Goal: Task Accomplishment & Management: Manage account settings

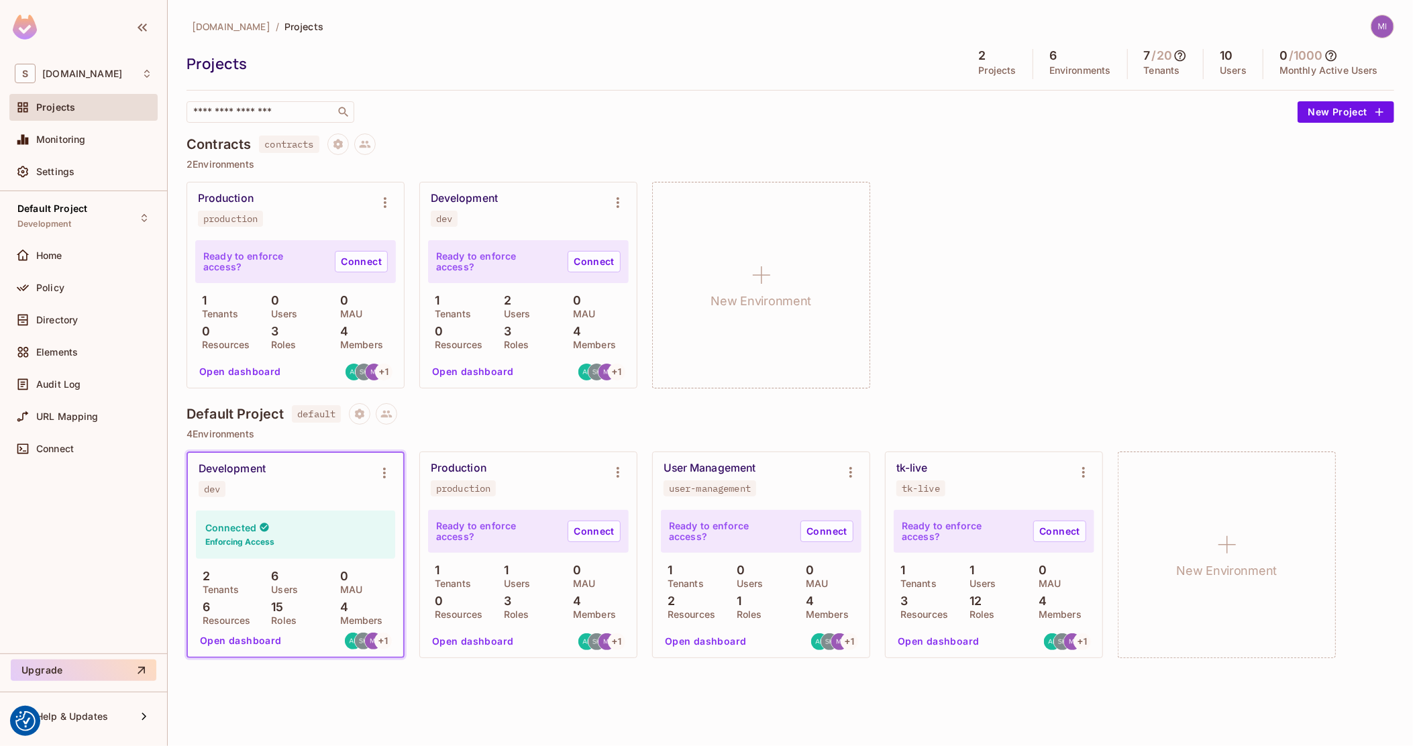
click at [253, 638] on button "Open dashboard" at bounding box center [241, 640] width 93 height 21
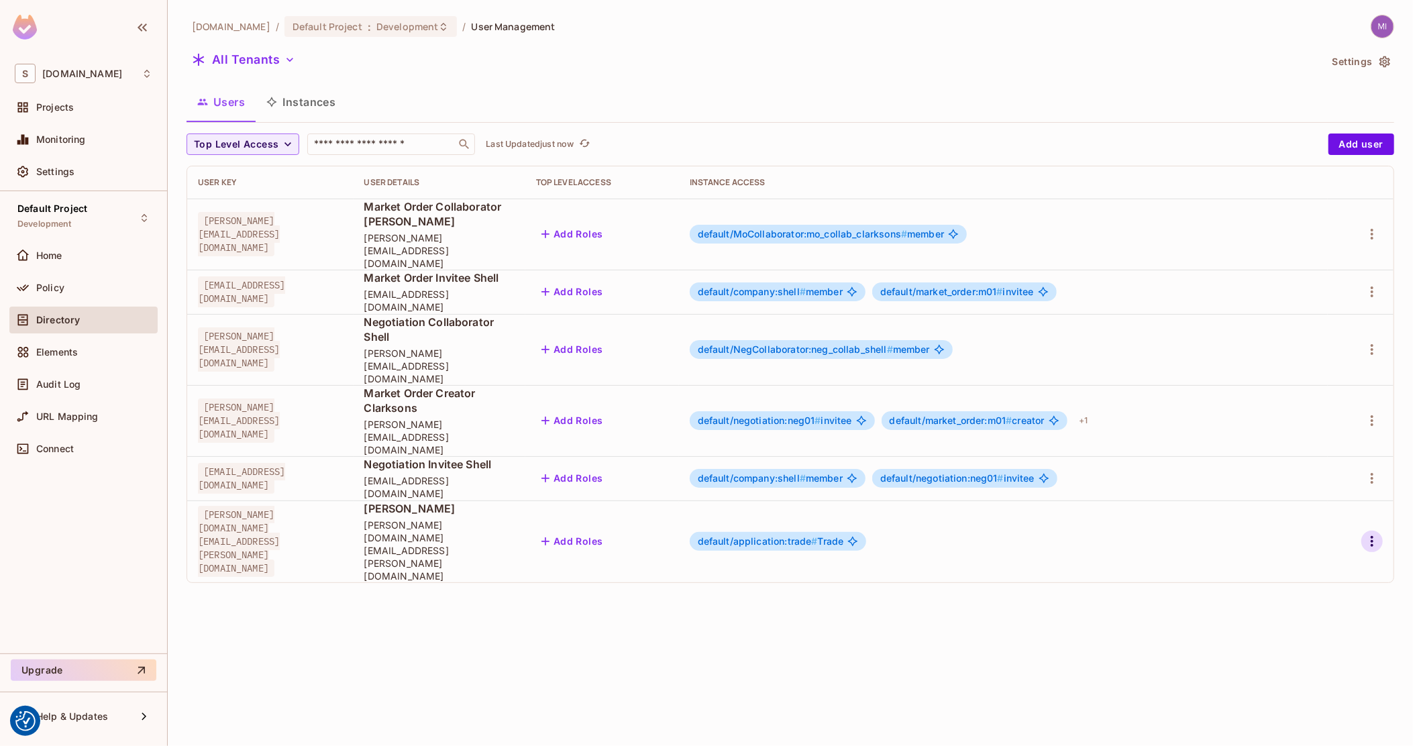
click at [1376, 533] on icon "button" at bounding box center [1372, 541] width 16 height 16
click at [1299, 559] on div "Delete User" at bounding box center [1311, 563] width 53 height 13
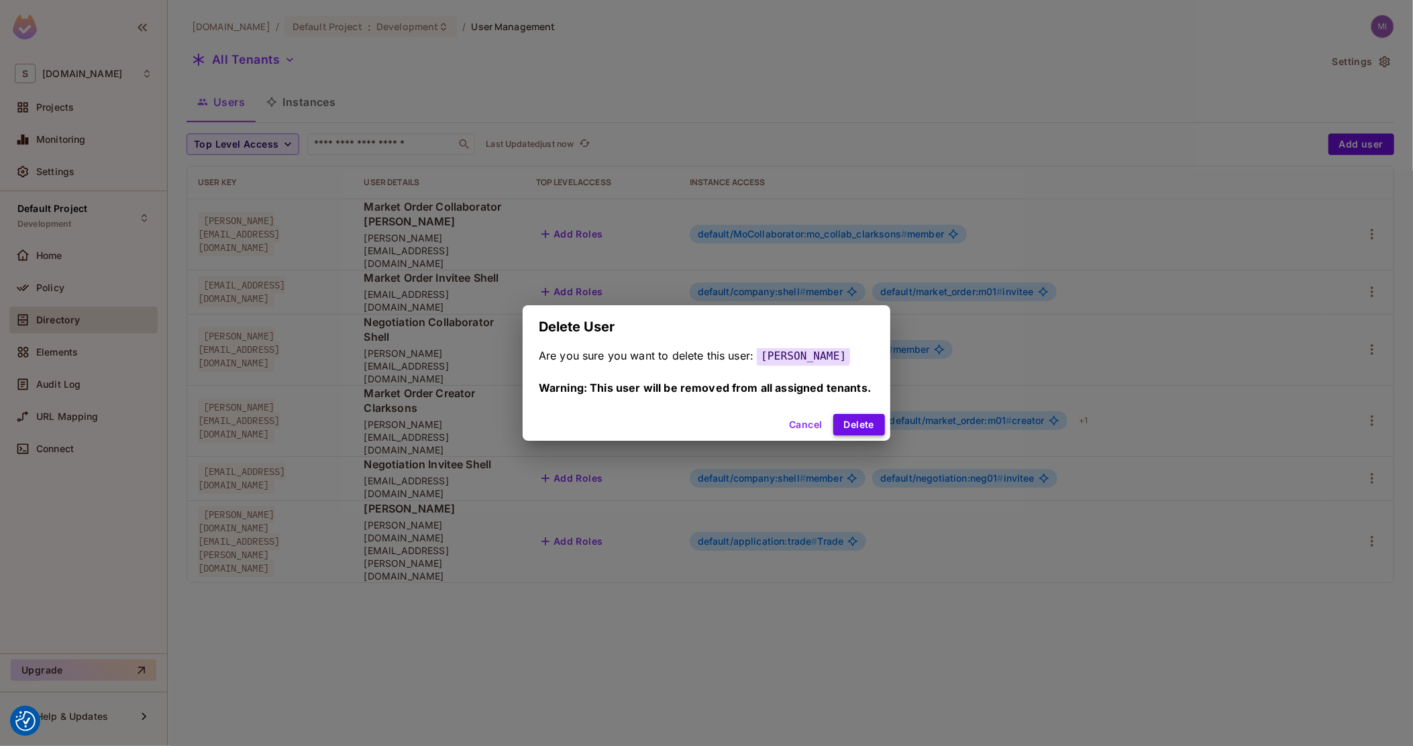
click at [844, 418] on button "Delete" at bounding box center [859, 424] width 52 height 21
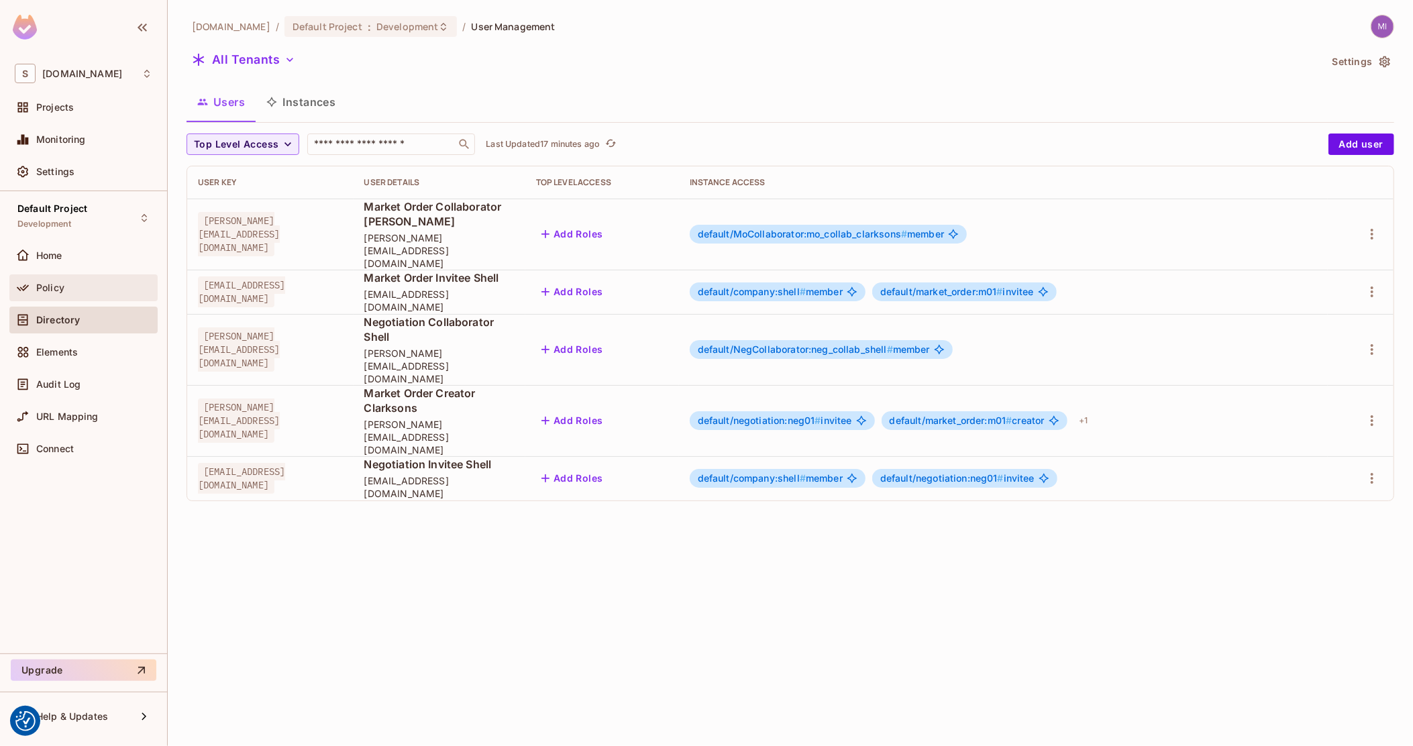
click at [87, 299] on div "Policy" at bounding box center [83, 287] width 148 height 27
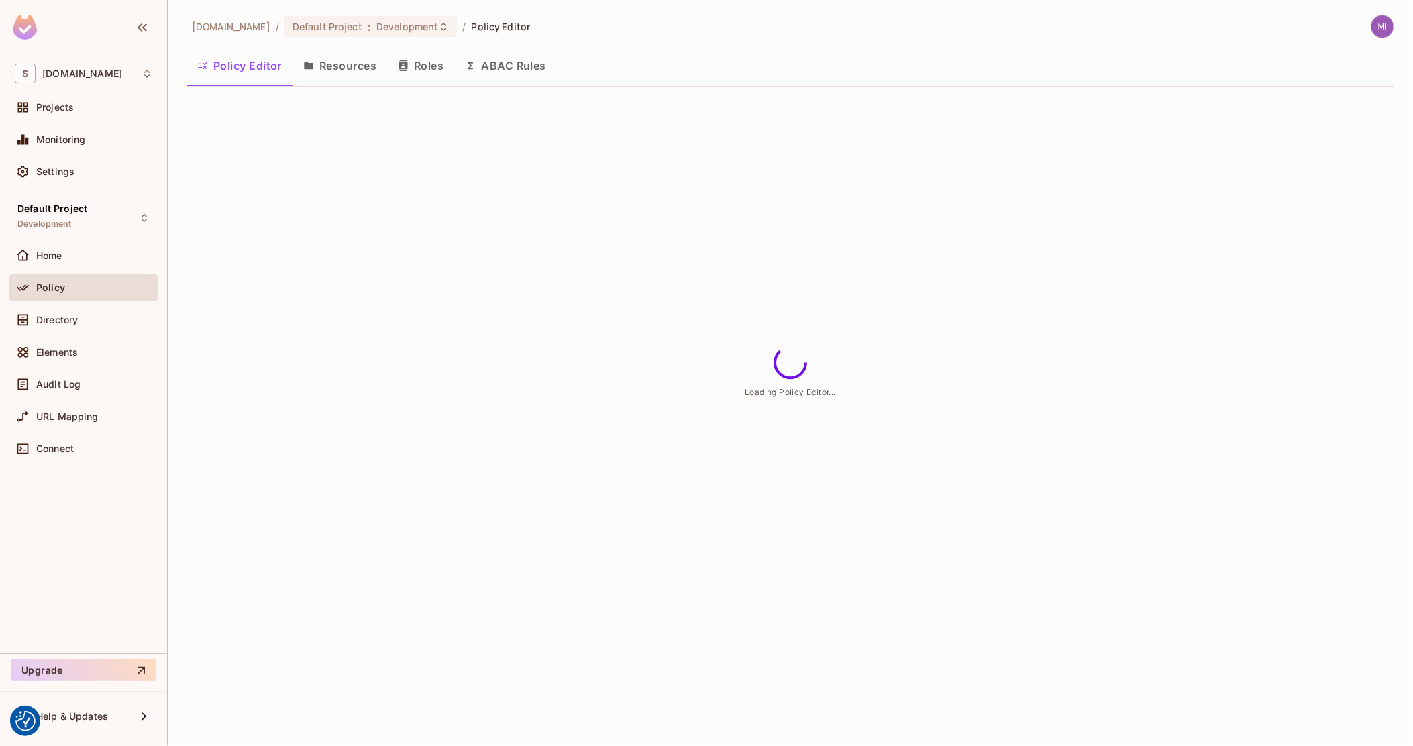
click at [354, 70] on button "Resources" at bounding box center [339, 66] width 95 height 34
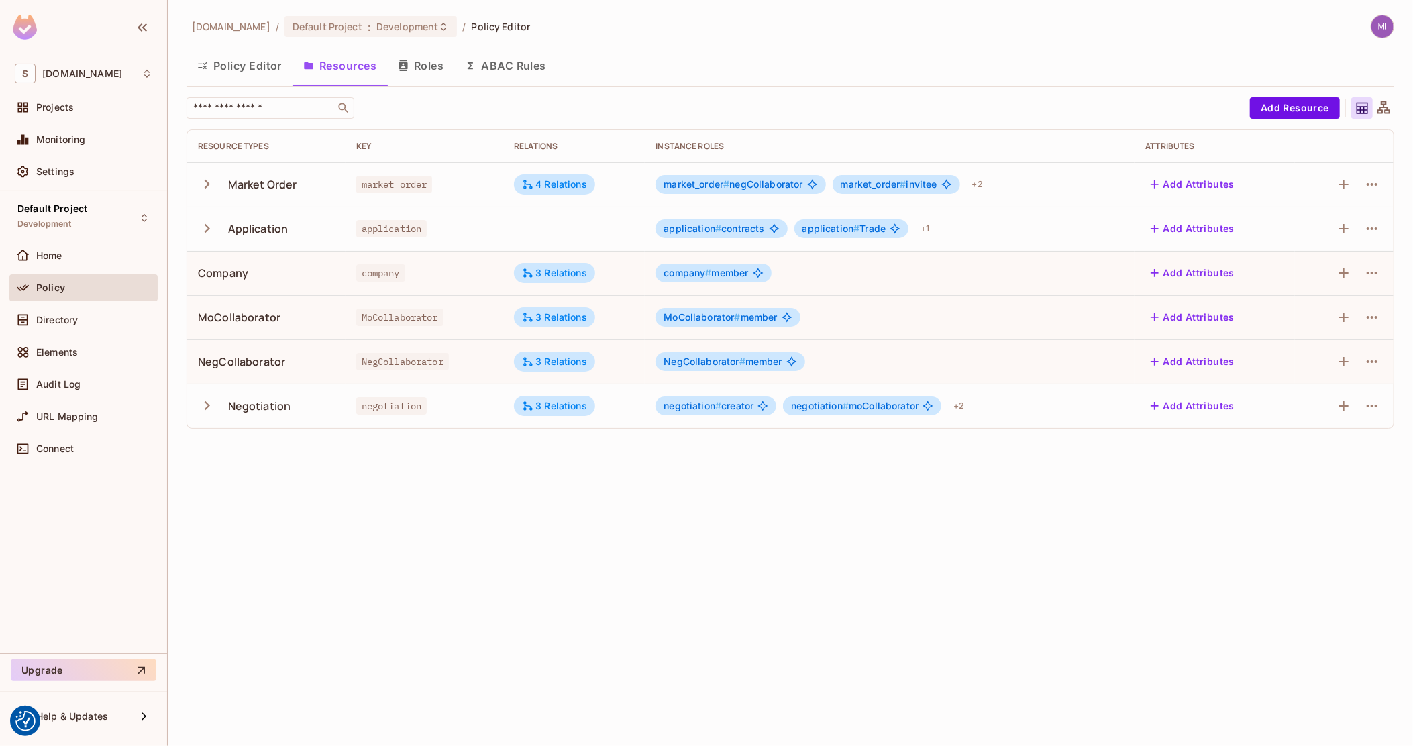
click at [435, 65] on button "Roles" at bounding box center [420, 66] width 67 height 34
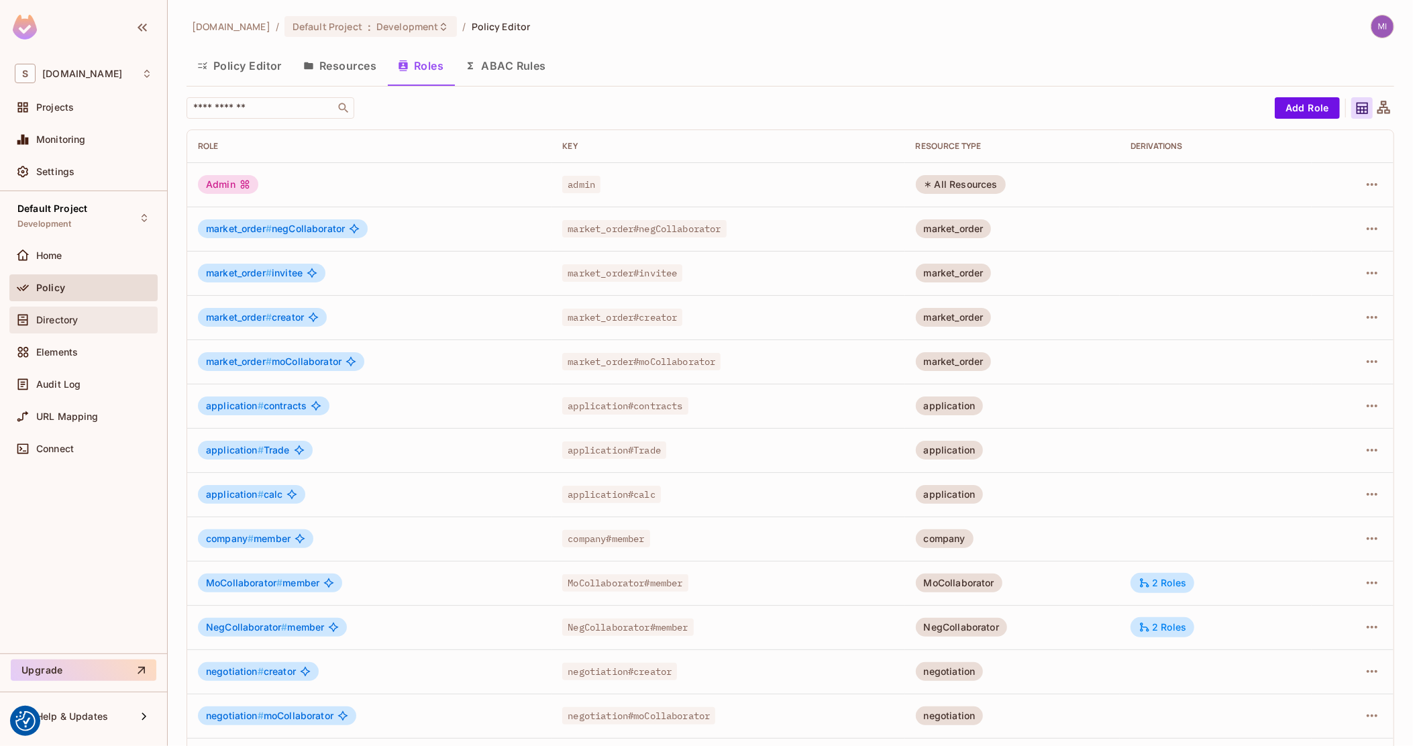
click at [95, 315] on div "Directory" at bounding box center [94, 320] width 116 height 11
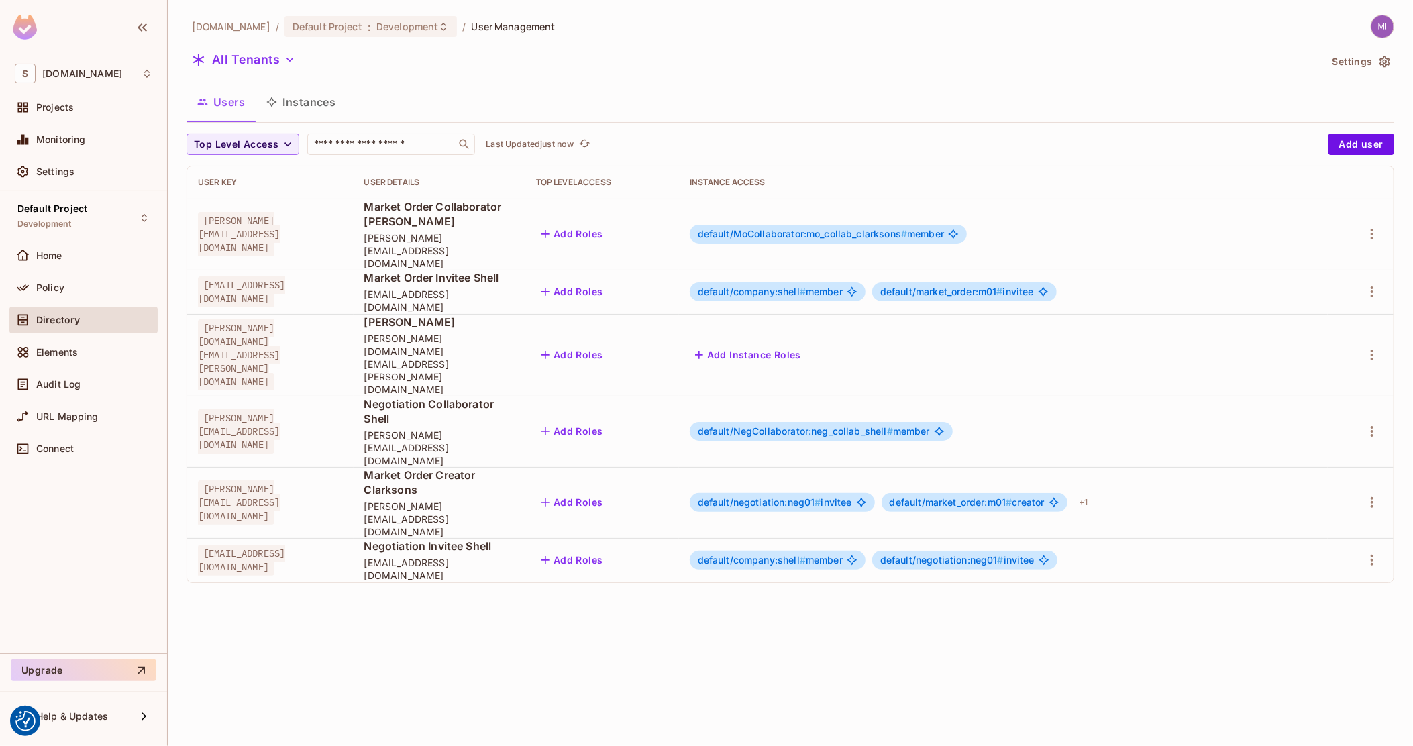
click at [290, 109] on button "Instances" at bounding box center [301, 102] width 91 height 34
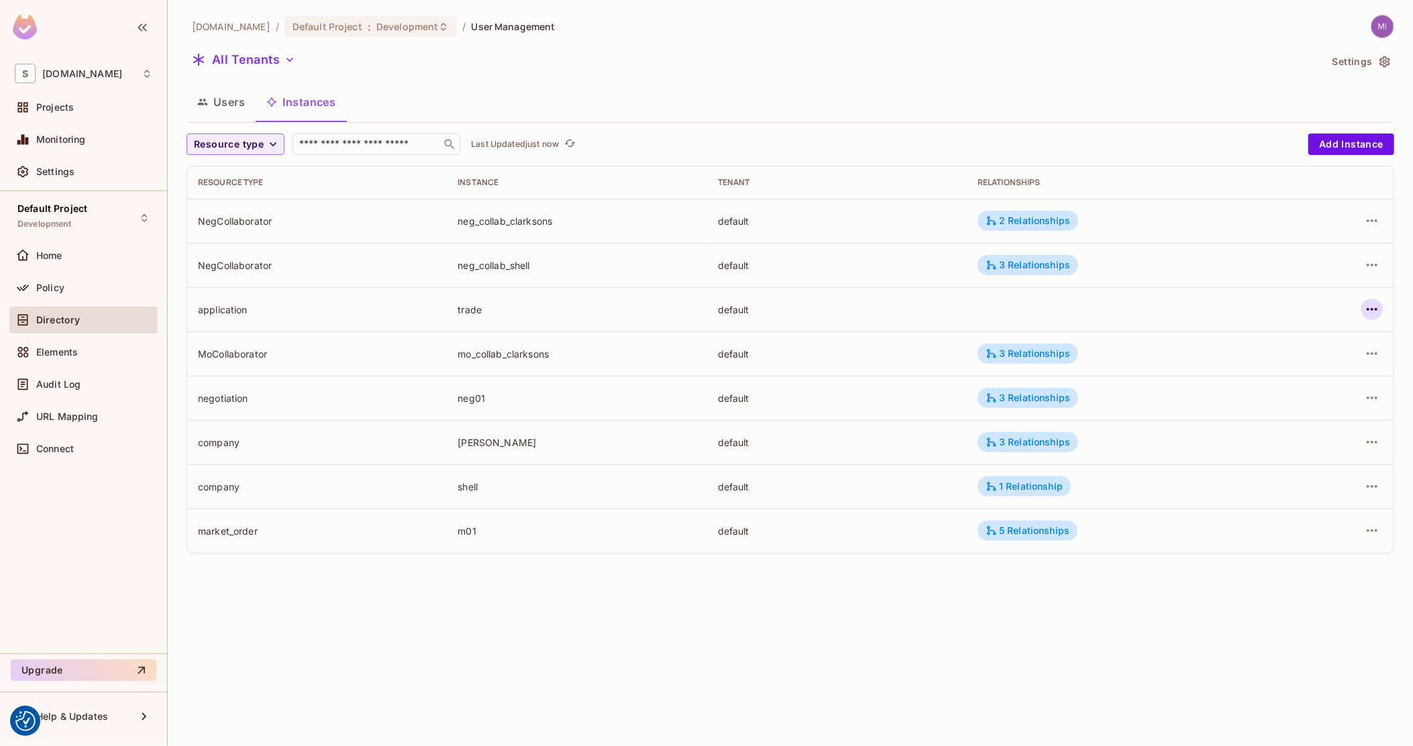
click at [1374, 319] on button "button" at bounding box center [1371, 309] width 21 height 21
click at [1316, 330] on span "Edit Resource Instance" at bounding box center [1292, 339] width 113 height 21
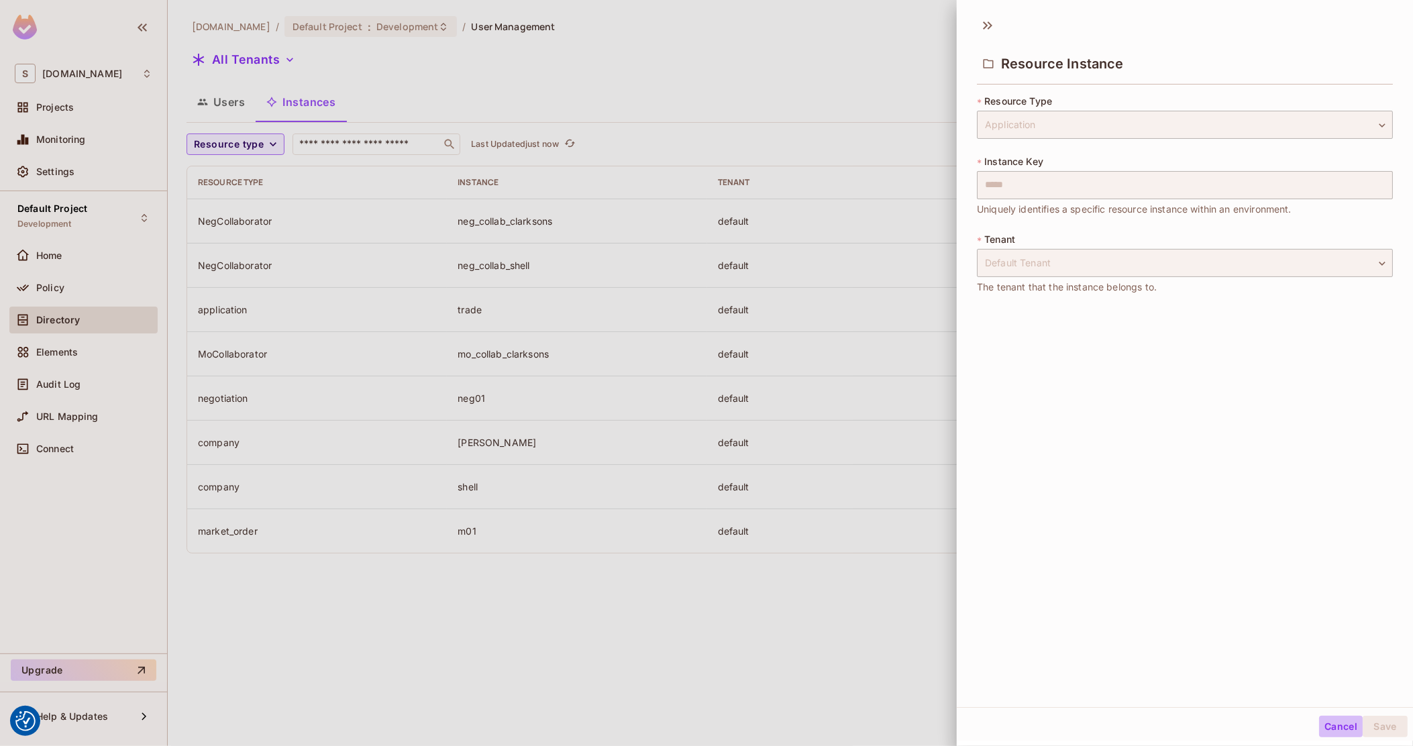
drag, startPoint x: 1321, startPoint y: 728, endPoint x: 1330, endPoint y: 661, distance: 68.4
click at [1321, 728] on button "Cancel" at bounding box center [1341, 726] width 44 height 21
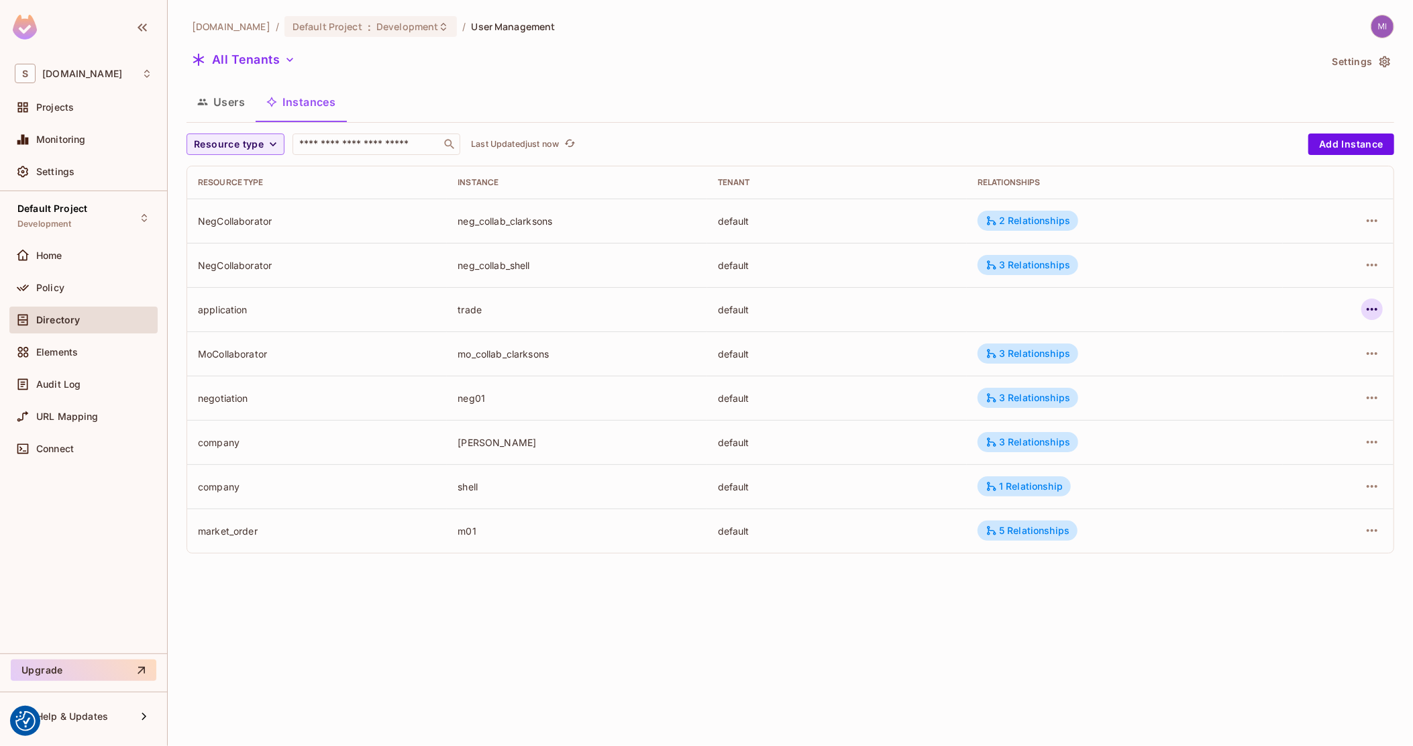
click at [1375, 314] on icon "button" at bounding box center [1372, 309] width 16 height 16
click at [1310, 401] on div "Delete Resource Instance" at bounding box center [1298, 398] width 116 height 13
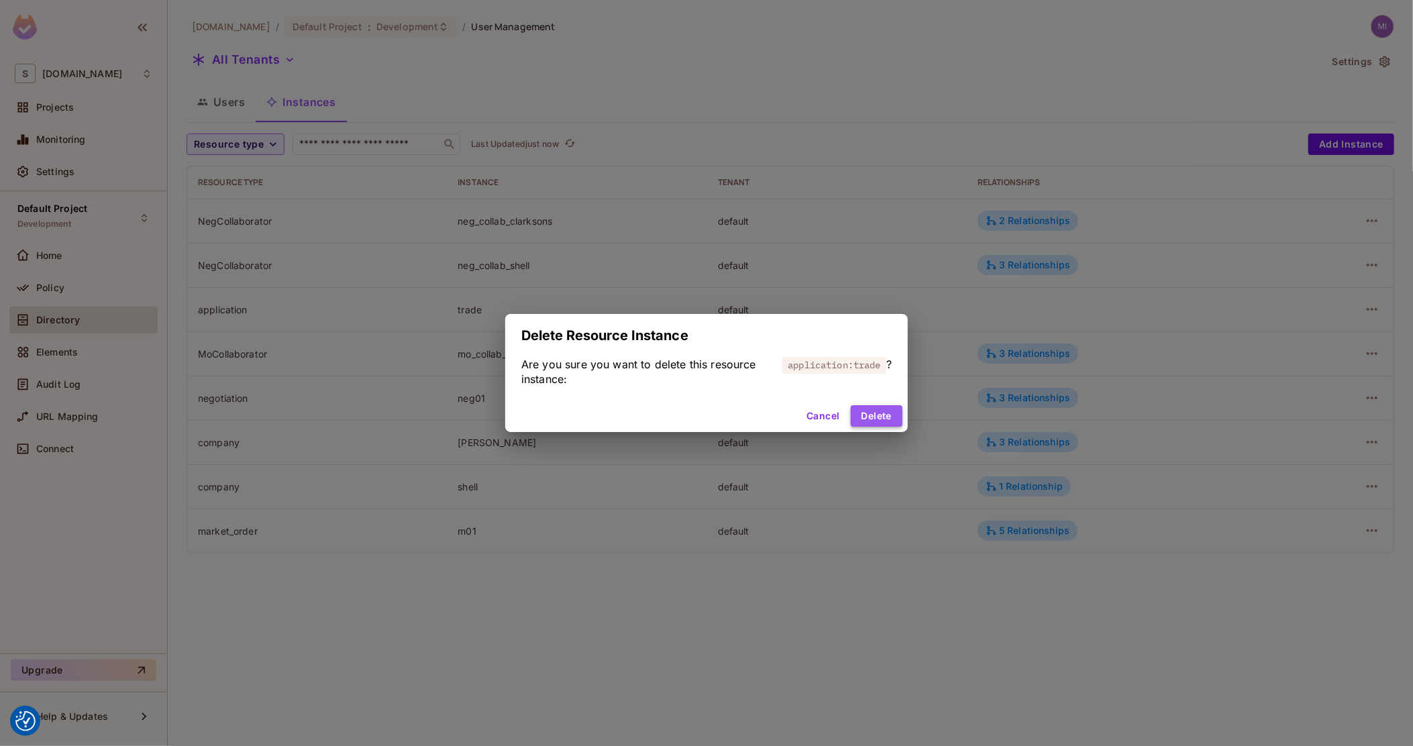
click at [894, 421] on button "Delete" at bounding box center [877, 415] width 52 height 21
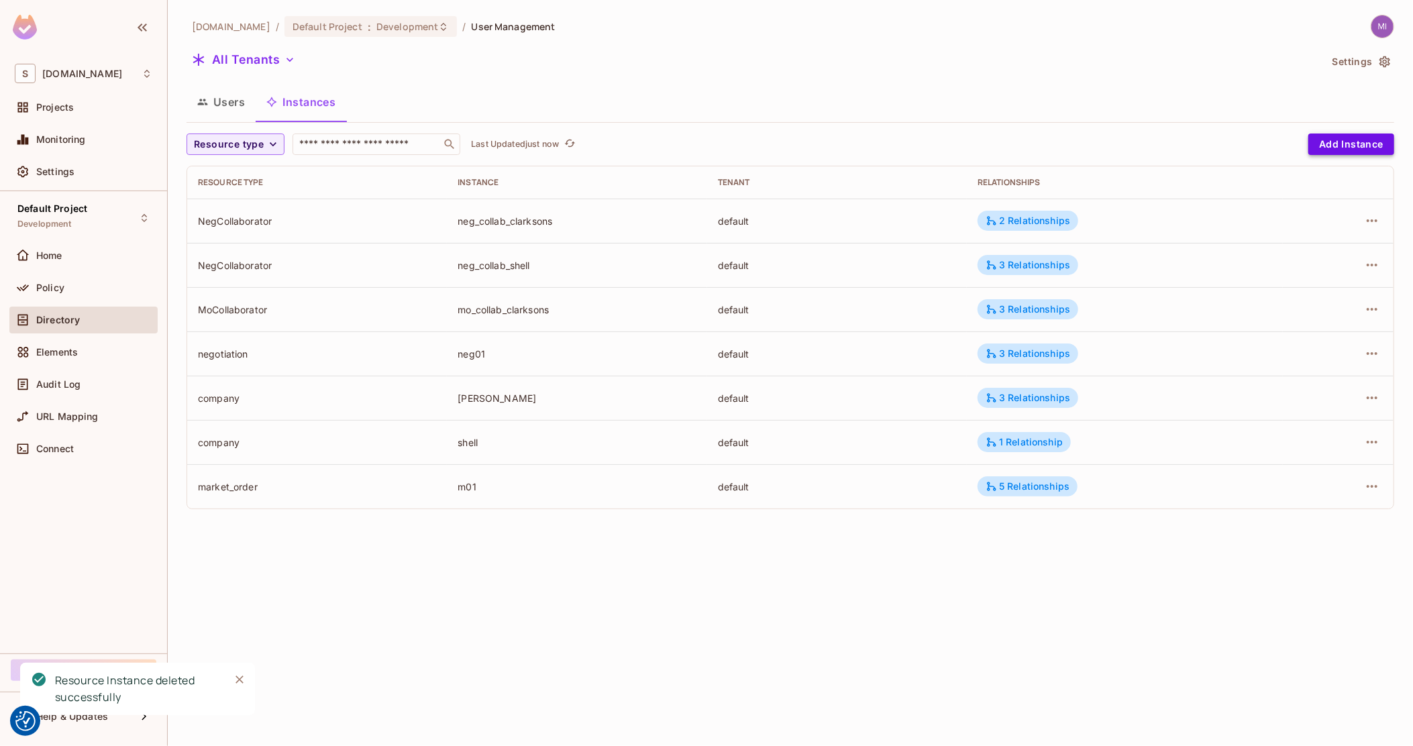
click at [1336, 148] on button "Add Instance" at bounding box center [1351, 143] width 86 height 21
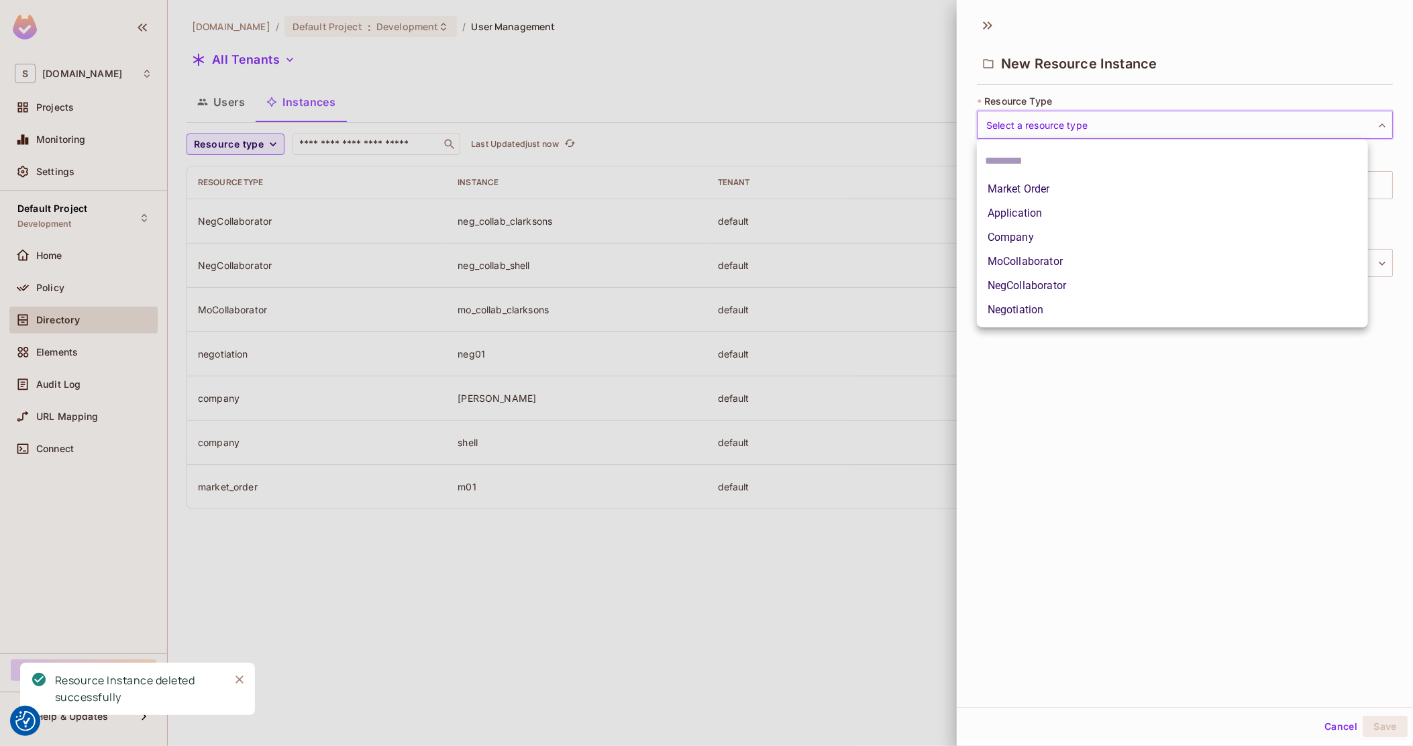
click at [1222, 128] on body "We use cookies to enhance your browsing experience, serve personalized ads or c…" at bounding box center [706, 373] width 1413 height 746
click at [1069, 207] on li "Application" at bounding box center [1172, 213] width 391 height 24
type input "**********"
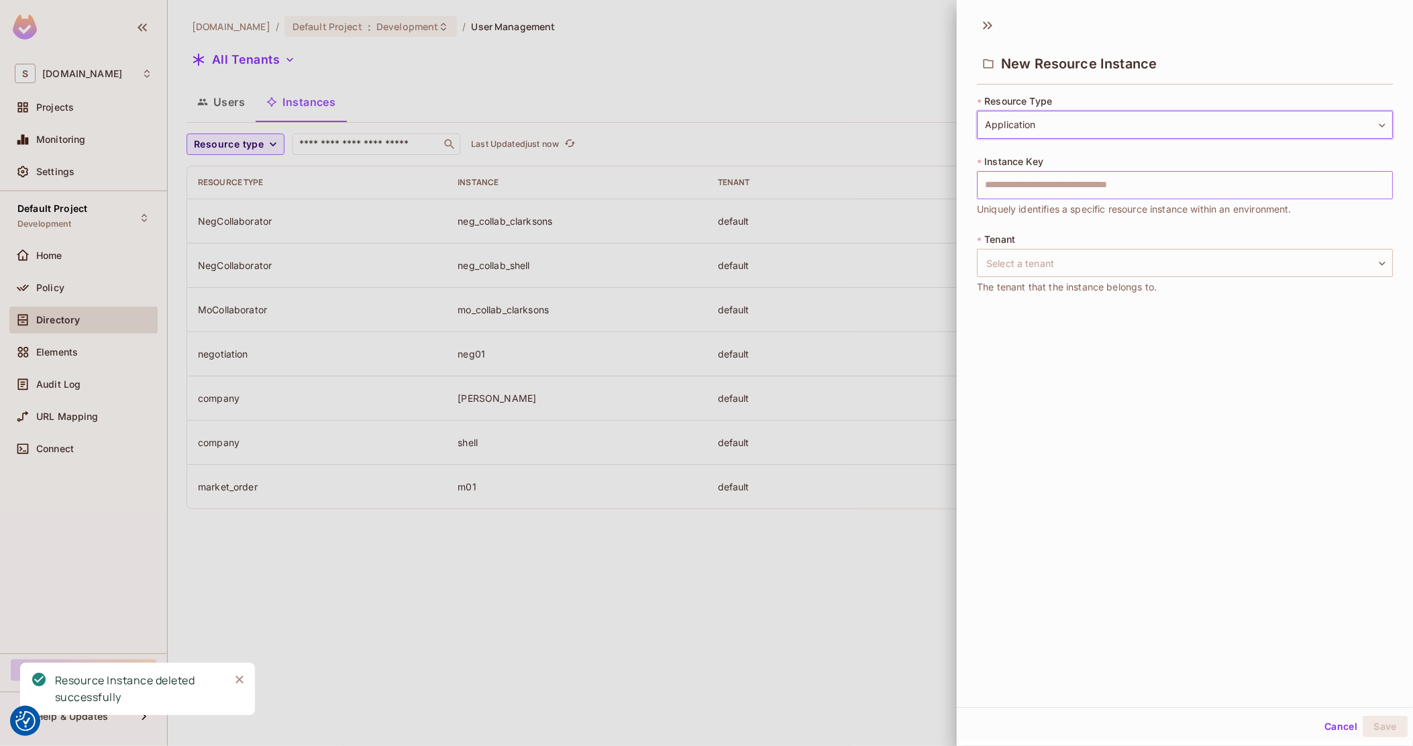
click at [1093, 188] on input "text" at bounding box center [1185, 185] width 416 height 28
type input "*****"
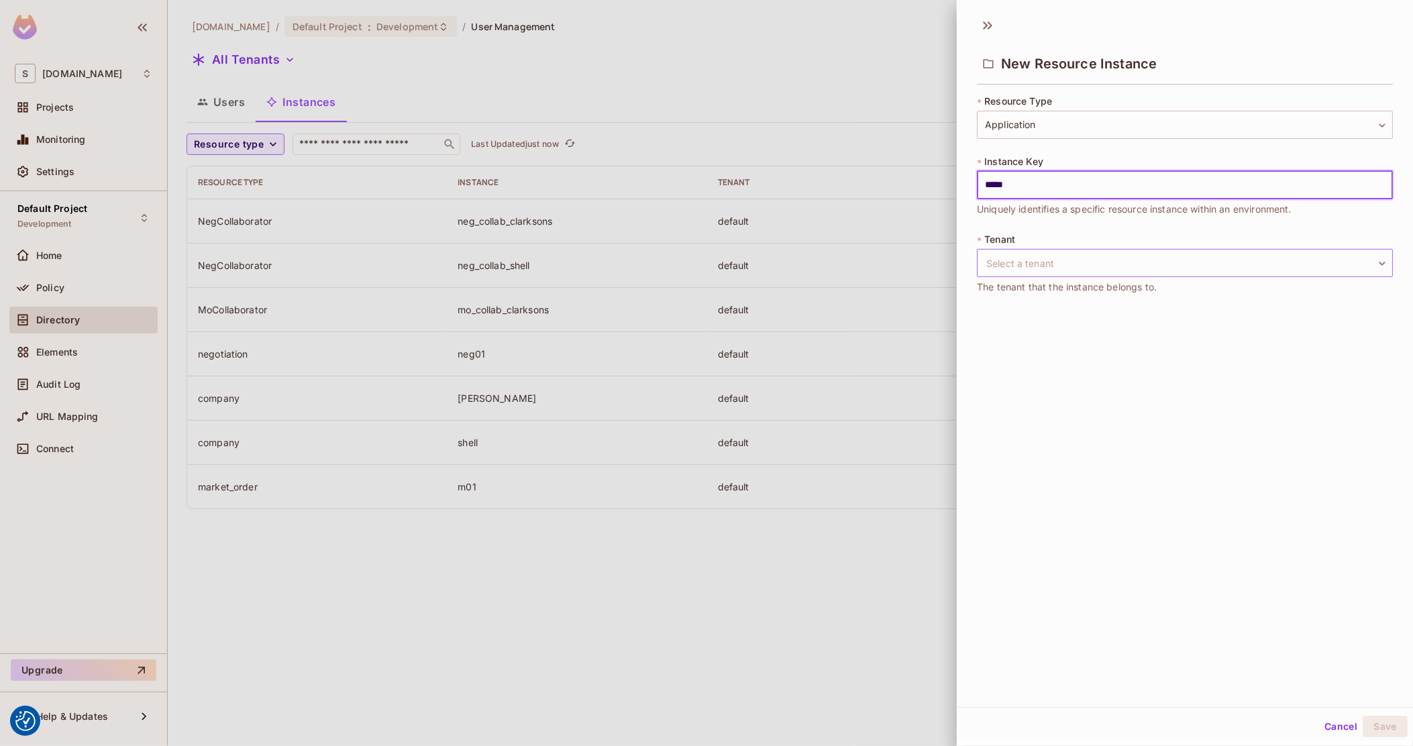
click at [1097, 273] on body "We use cookies to enhance your browsing experience, serve personalized ads or c…" at bounding box center [706, 373] width 1413 height 746
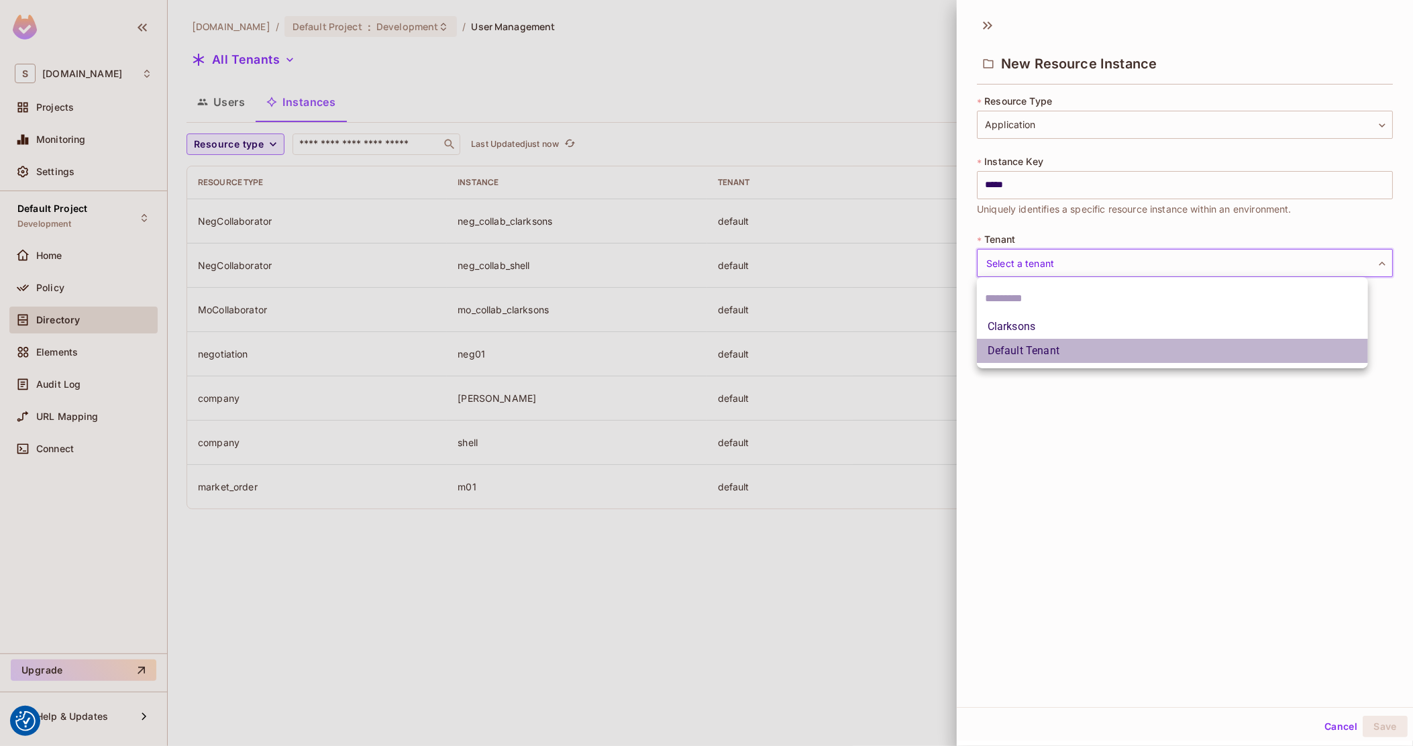
click at [1086, 348] on li "Default Tenant" at bounding box center [1172, 351] width 391 height 24
type input "*******"
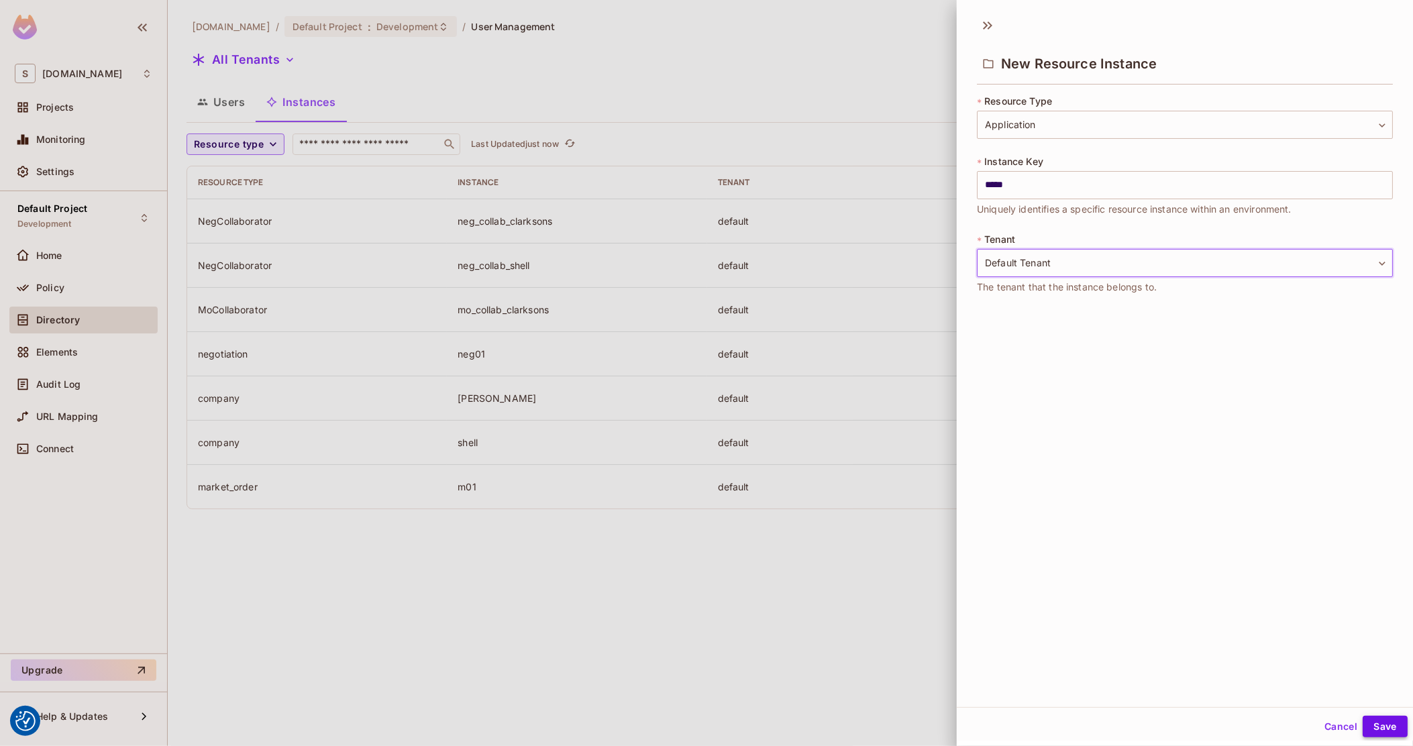
click at [1373, 721] on button "Save" at bounding box center [1384, 726] width 45 height 21
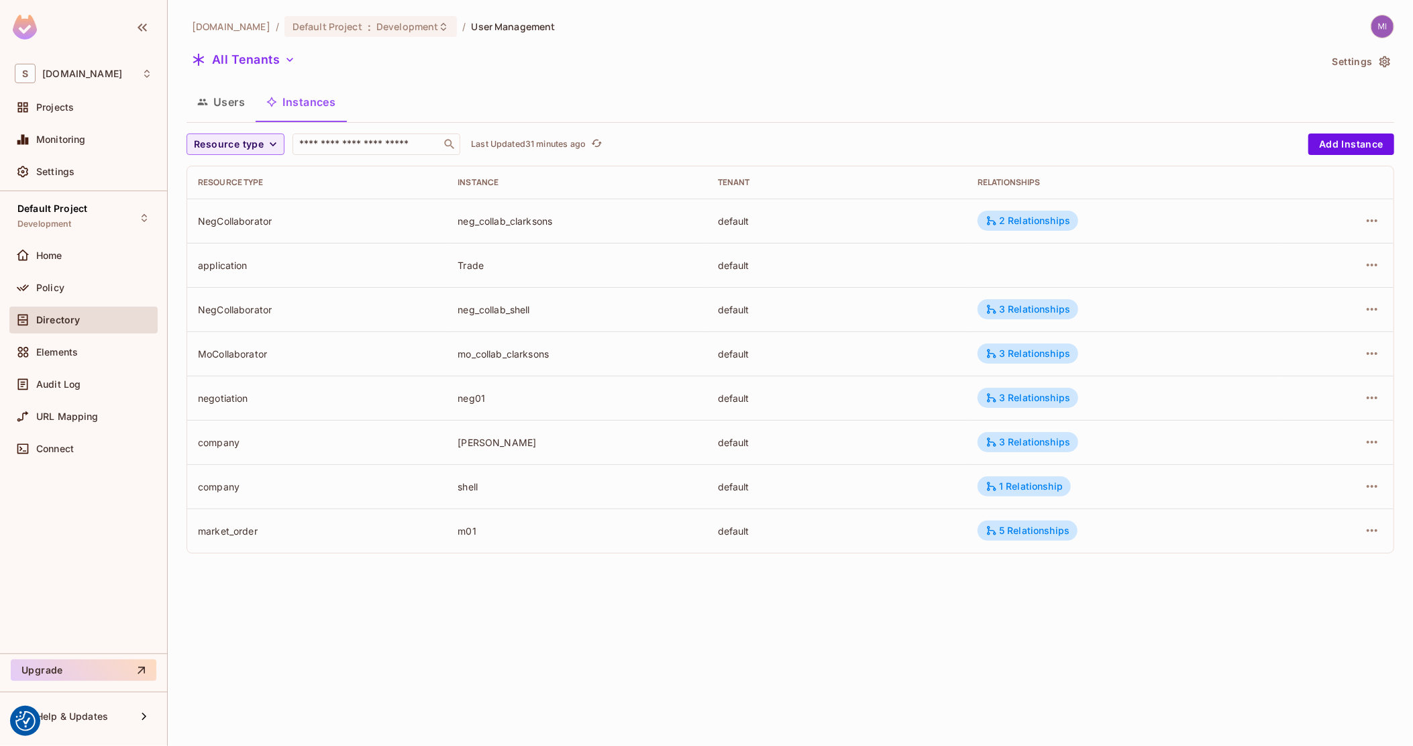
click at [568, 379] on td "neg01" at bounding box center [577, 398] width 260 height 44
click at [479, 262] on div "Trade" at bounding box center [576, 265] width 238 height 13
click at [550, 280] on td "Trade" at bounding box center [577, 265] width 260 height 44
